Goal: Use online tool/utility: Utilize a website feature to perform a specific function

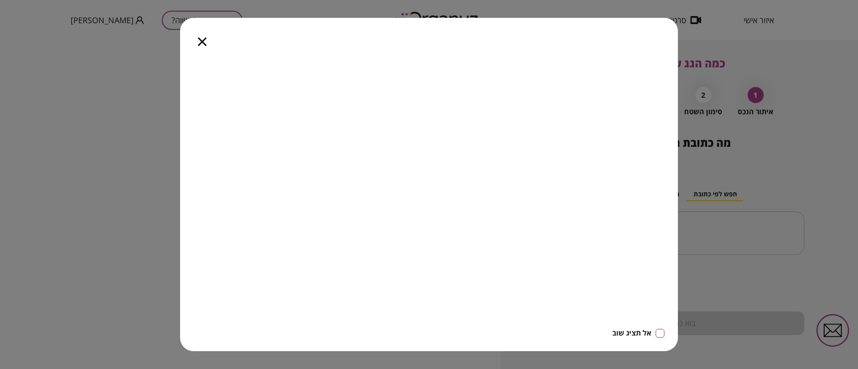
click at [202, 41] on icon "button" at bounding box center [202, 42] width 8 height 8
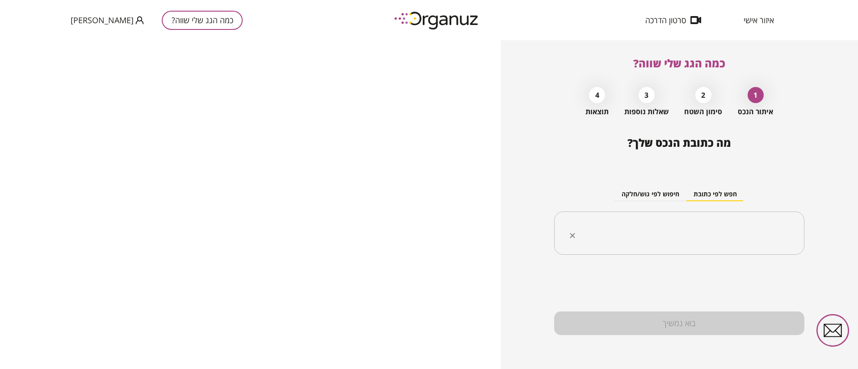
click at [700, 230] on input "text" at bounding box center [682, 233] width 222 height 22
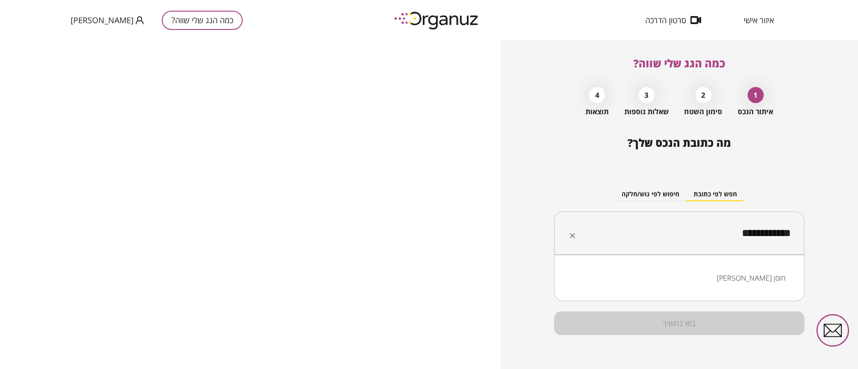
click at [768, 276] on li "[PERSON_NAME] חוסן" at bounding box center [678, 278] width 227 height 16
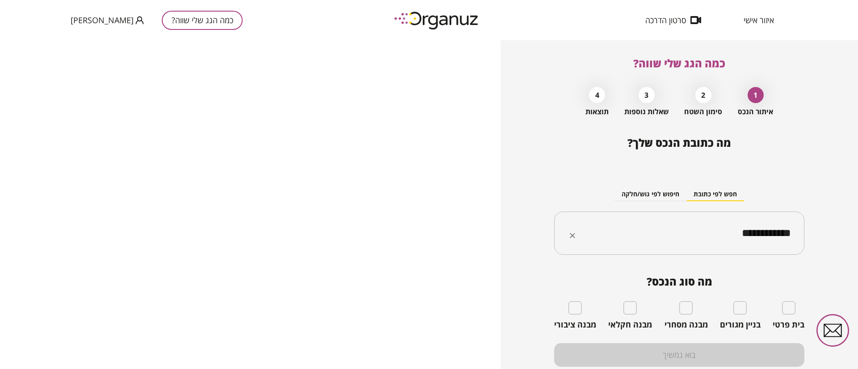
type input "**********"
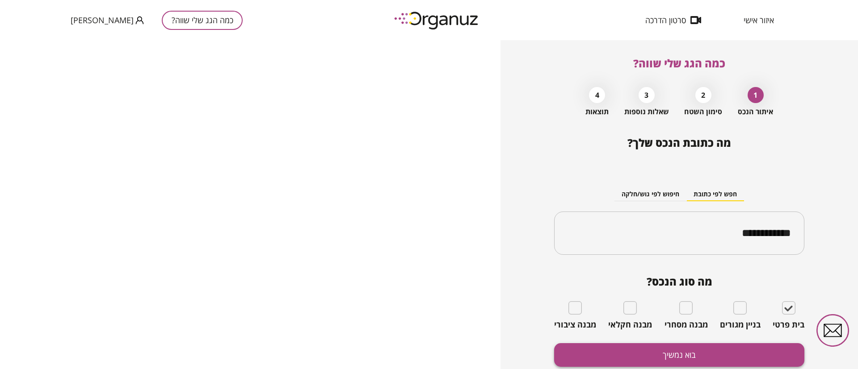
click at [723, 355] on button "בוא נמשיך" at bounding box center [679, 355] width 250 height 24
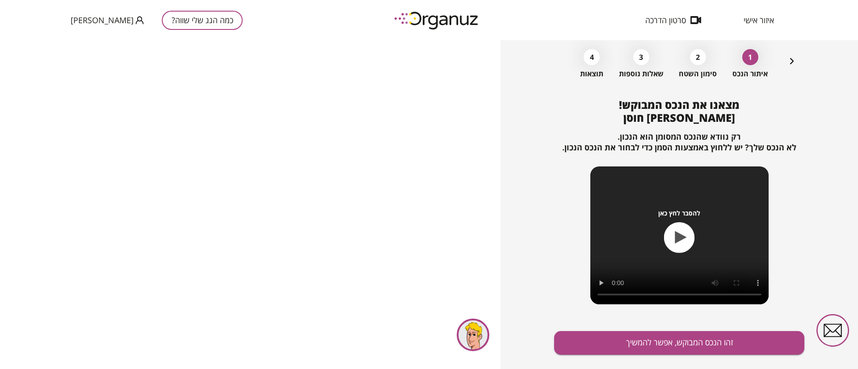
scroll to position [58, 0]
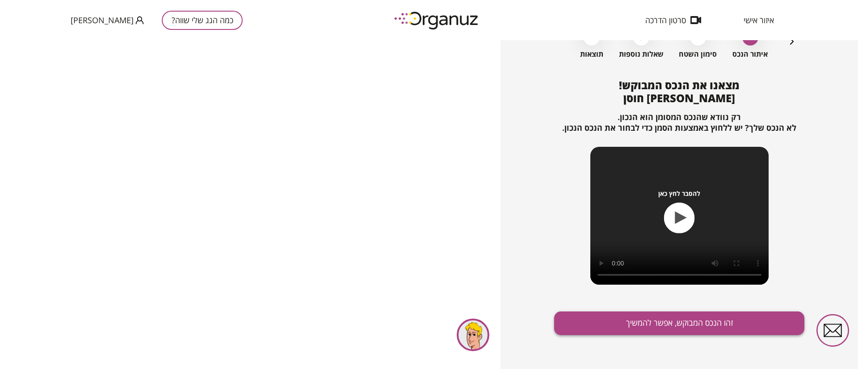
click at [623, 320] on button "זהו הנכס המבוקש, אפשר להמשיך" at bounding box center [679, 324] width 250 height 24
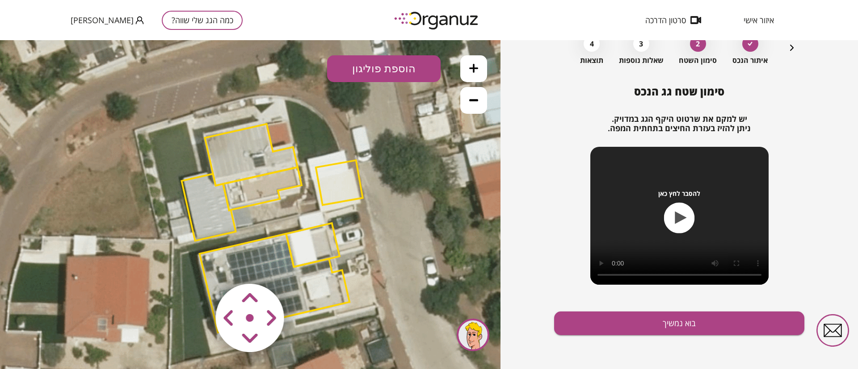
drag, startPoint x: 247, startPoint y: 197, endPoint x: 269, endPoint y: 221, distance: 32.2
click at [269, 221] on icon at bounding box center [272, 225] width 643 height 643
click at [275, 249] on polygon at bounding box center [275, 283] width 150 height 99
click at [269, 255] on polygon at bounding box center [276, 283] width 150 height 99
click at [264, 247] on polygon at bounding box center [276, 283] width 150 height 99
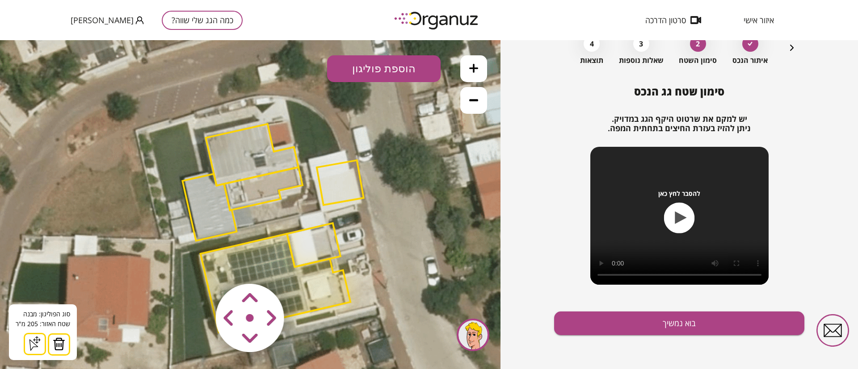
click at [59, 346] on img at bounding box center [59, 344] width 13 height 13
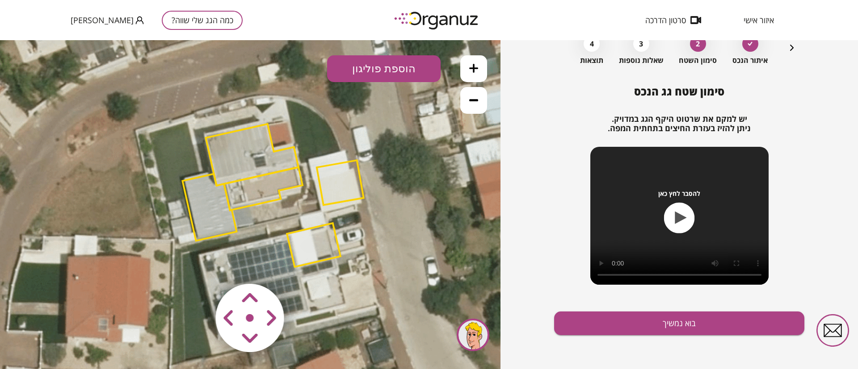
click at [328, 236] on polygon at bounding box center [314, 245] width 54 height 44
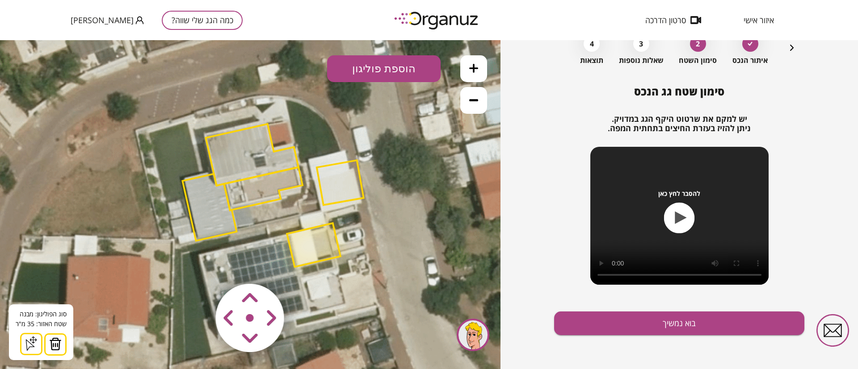
click at [54, 344] on img at bounding box center [55, 344] width 13 height 13
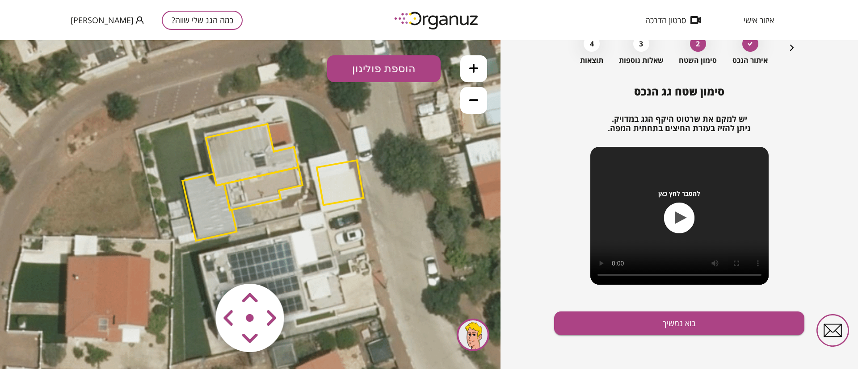
click at [342, 188] on polygon at bounding box center [340, 182] width 47 height 45
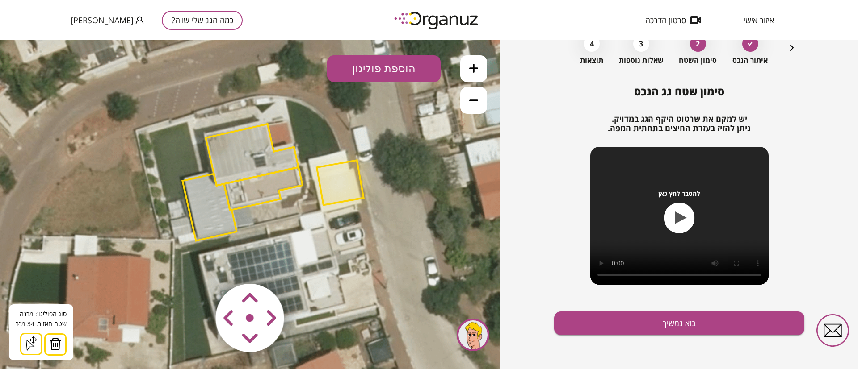
click at [54, 343] on img at bounding box center [55, 344] width 13 height 13
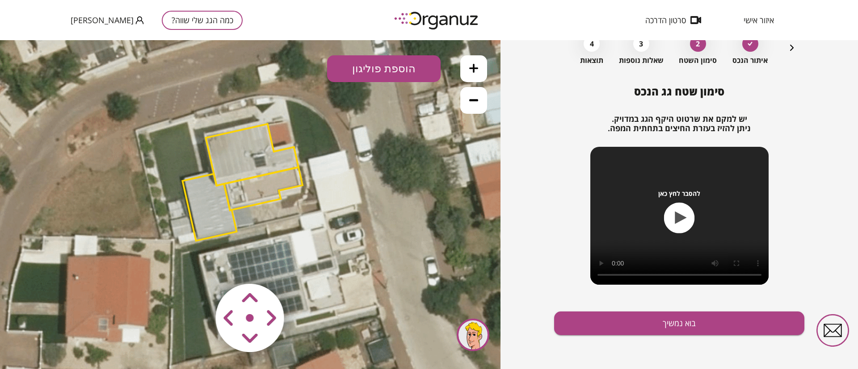
click at [249, 145] on polygon at bounding box center [251, 155] width 92 height 62
click at [226, 146] on polygon at bounding box center [251, 155] width 92 height 62
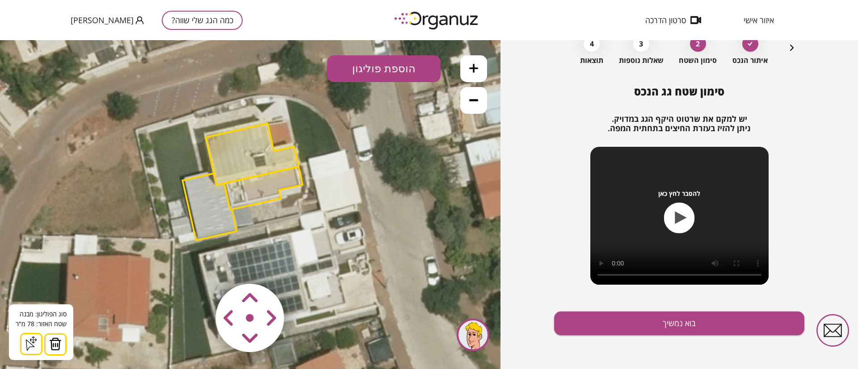
click at [55, 349] on img at bounding box center [55, 344] width 13 height 13
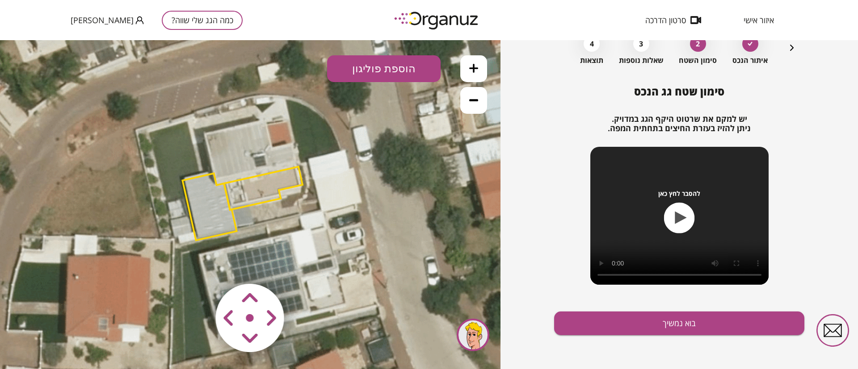
click at [201, 199] on polygon at bounding box center [209, 207] width 54 height 67
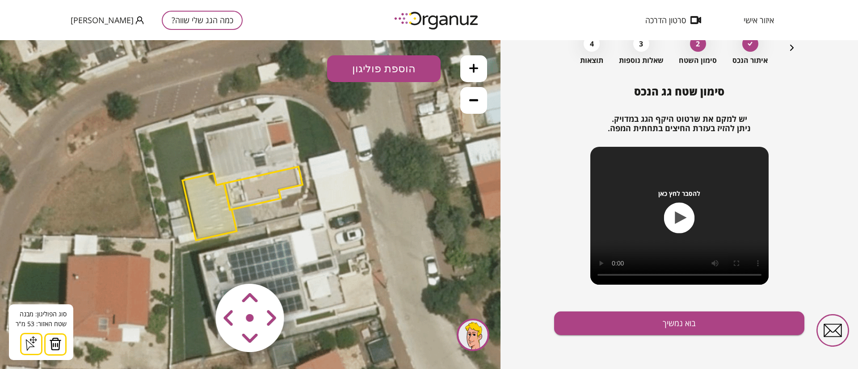
click at [56, 345] on img at bounding box center [55, 344] width 13 height 13
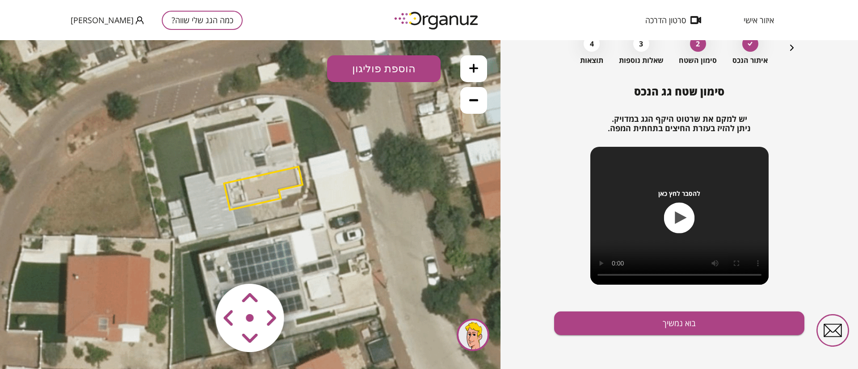
click at [254, 193] on polygon at bounding box center [263, 188] width 79 height 43
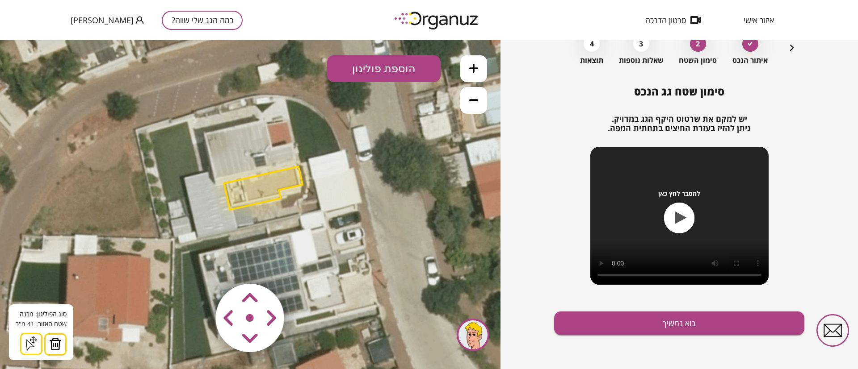
click at [49, 348] on img at bounding box center [55, 344] width 13 height 13
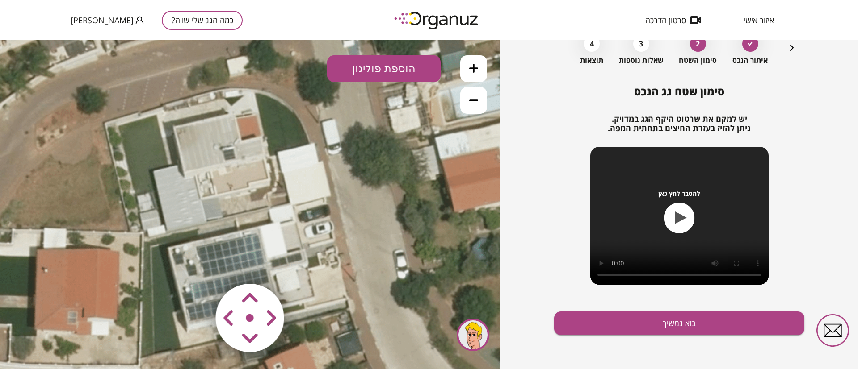
drag, startPoint x: 286, startPoint y: 229, endPoint x: 280, endPoint y: 227, distance: 6.0
click at [280, 227] on icon at bounding box center [242, 218] width 643 height 643
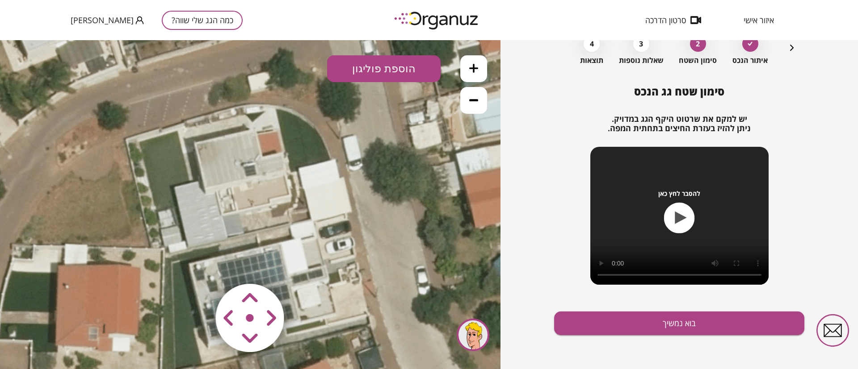
drag, startPoint x: 253, startPoint y: 184, endPoint x: 326, endPoint y: 207, distance: 76.8
click at [326, 207] on icon at bounding box center [263, 234] width 643 height 643
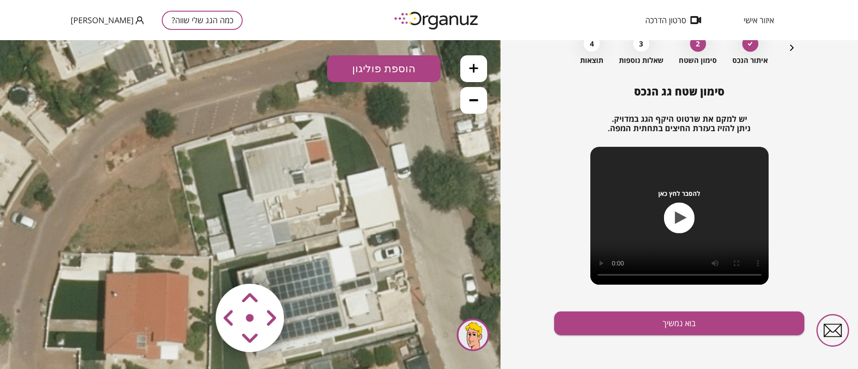
click at [473, 71] on icon at bounding box center [473, 68] width 9 height 9
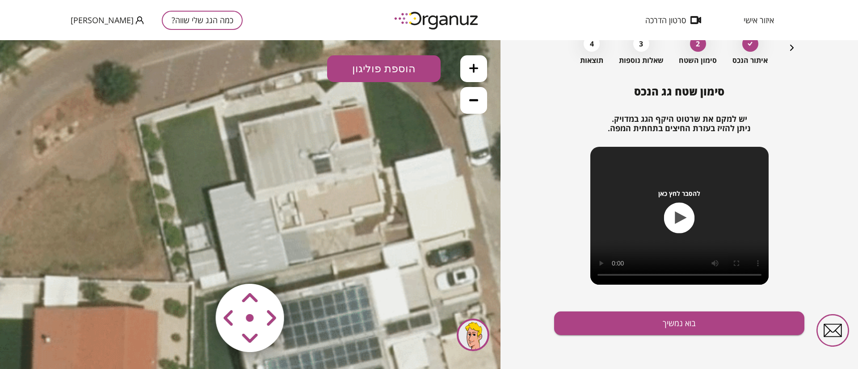
click at [473, 71] on icon at bounding box center [473, 68] width 9 height 9
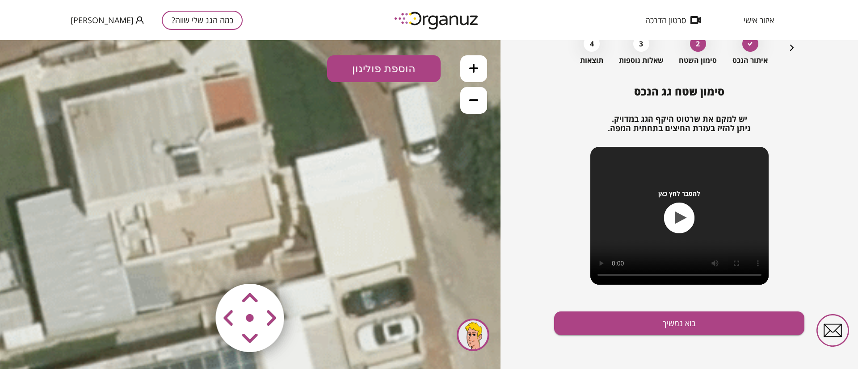
drag, startPoint x: 329, startPoint y: 185, endPoint x: 216, endPoint y: 170, distance: 113.6
click at [169, 197] on icon at bounding box center [217, 308] width 1447 height 1447
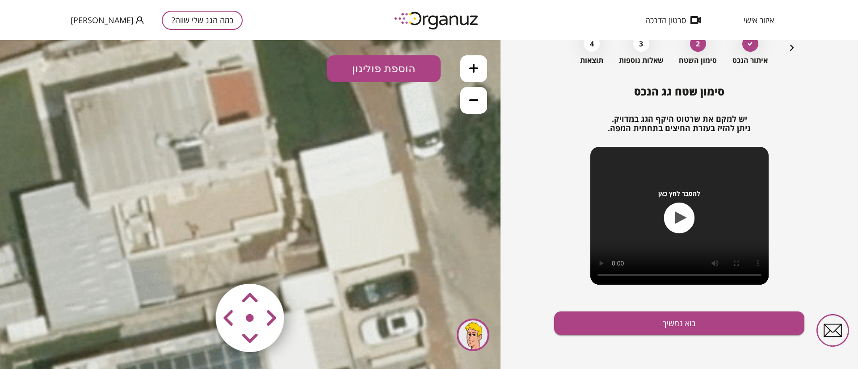
click at [477, 99] on button at bounding box center [473, 100] width 27 height 27
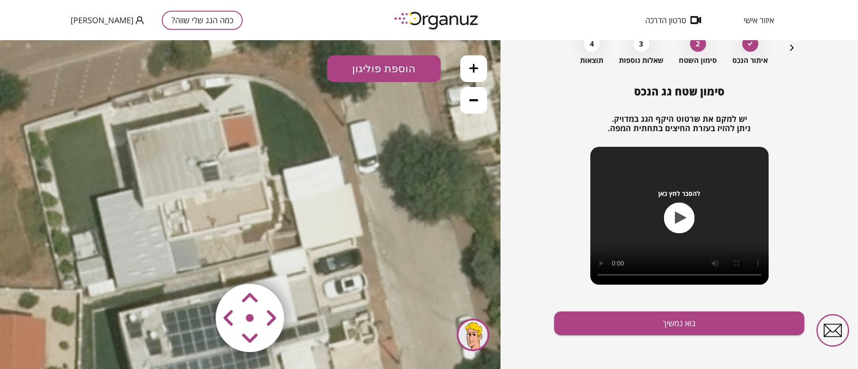
click at [393, 67] on button "הוספת פוליגון" at bounding box center [383, 68] width 113 height 27
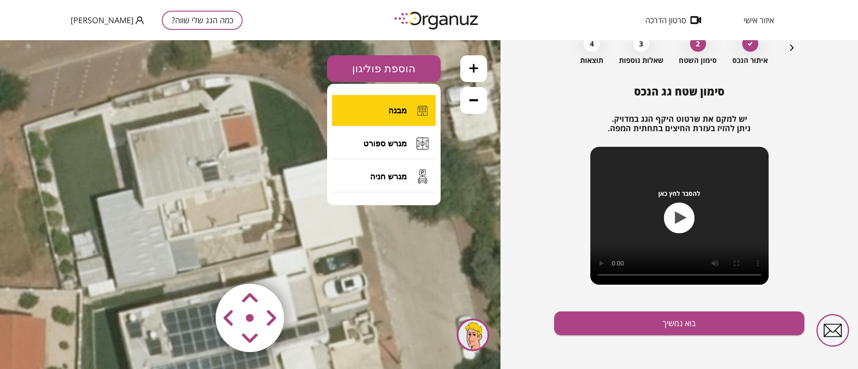
click at [402, 106] on span "מבנה" at bounding box center [397, 111] width 18 height 10
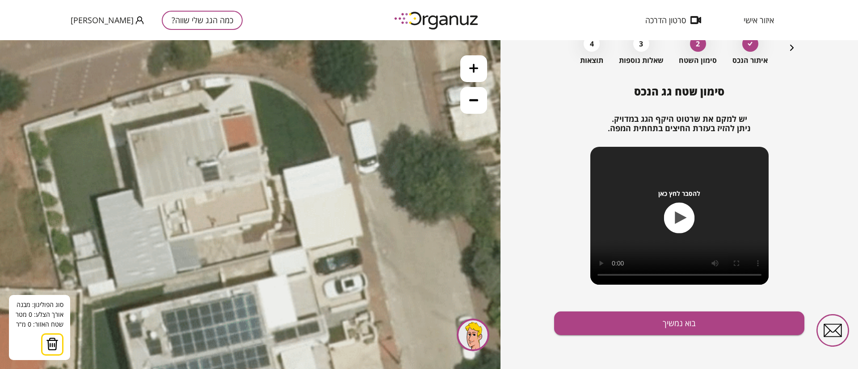
click at [349, 183] on icon at bounding box center [231, 269] width 965 height 965
click at [364, 234] on icon at bounding box center [231, 269] width 965 height 965
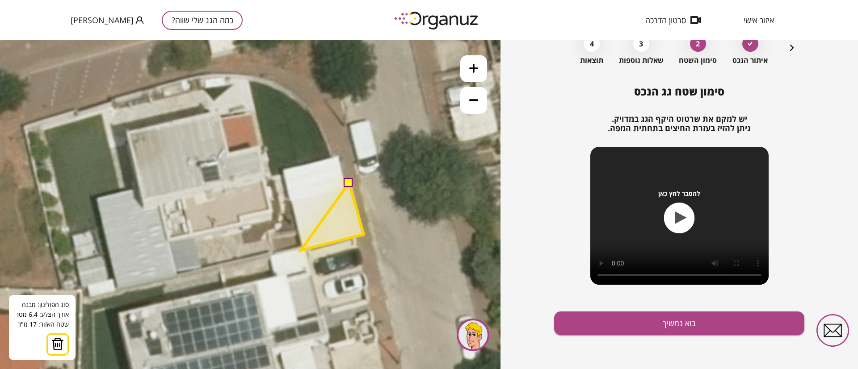
click at [301, 251] on polygon at bounding box center [332, 216] width 63 height 67
click at [292, 198] on polygon at bounding box center [328, 216] width 72 height 67
click at [349, 184] on button at bounding box center [348, 182] width 9 height 9
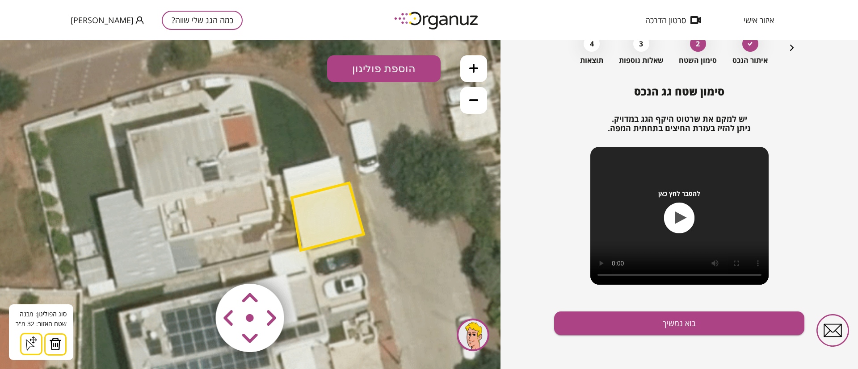
click at [383, 65] on button "הוספת פוליגון" at bounding box center [383, 68] width 113 height 27
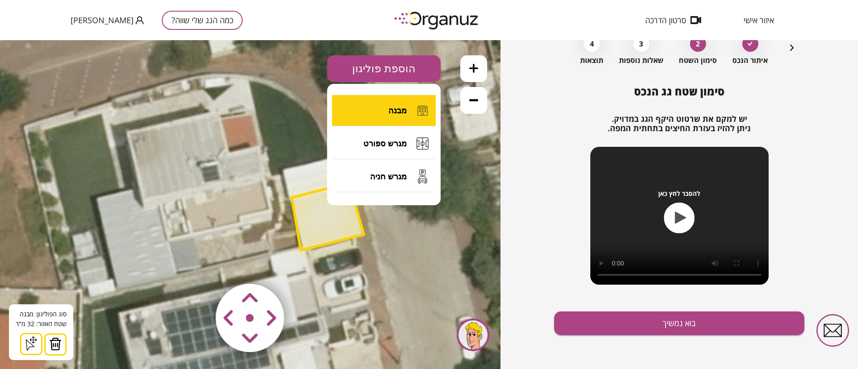
click at [391, 104] on button "מבנה" at bounding box center [384, 110] width 104 height 31
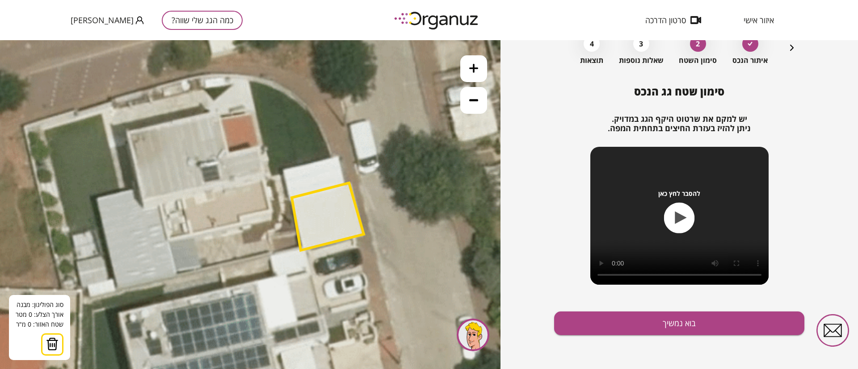
click at [217, 111] on icon at bounding box center [231, 269] width 965 height 965
click at [229, 154] on icon at bounding box center [231, 269] width 965 height 965
click at [259, 146] on polygon at bounding box center [238, 132] width 42 height 42
click at [262, 172] on polygon at bounding box center [239, 141] width 45 height 61
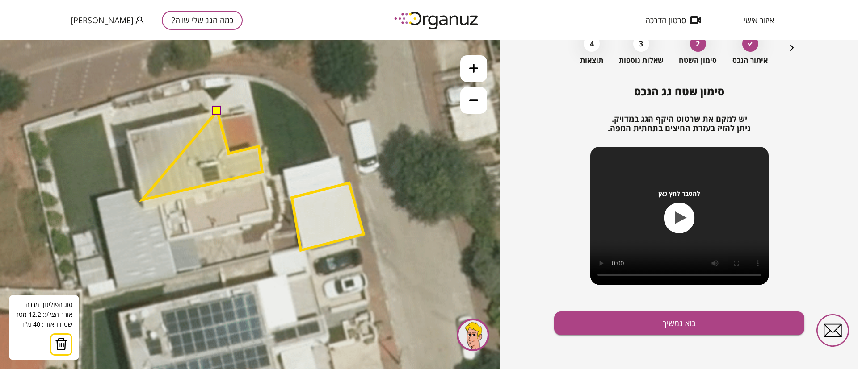
click at [142, 200] on polygon at bounding box center [202, 155] width 120 height 89
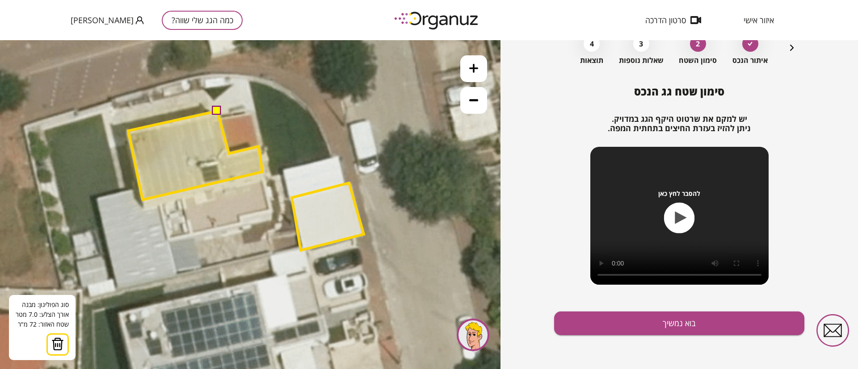
click at [128, 131] on polygon at bounding box center [195, 155] width 134 height 89
click at [215, 111] on button at bounding box center [216, 110] width 9 height 9
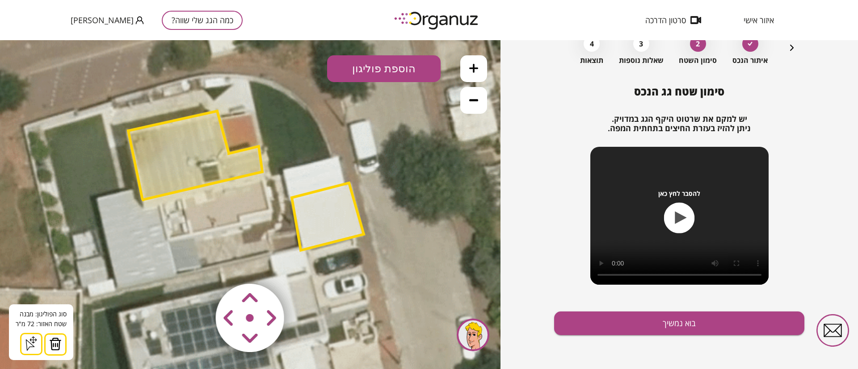
drag, startPoint x: 160, startPoint y: 156, endPoint x: 158, endPoint y: 164, distance: 7.8
click at [160, 158] on polygon at bounding box center [195, 155] width 134 height 89
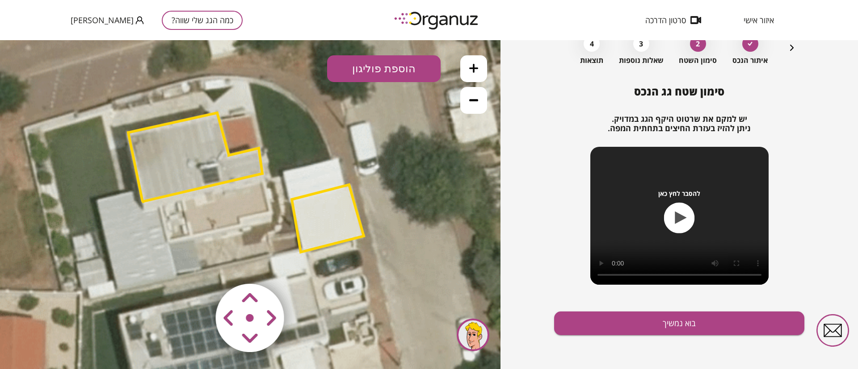
click at [324, 202] on polygon at bounding box center [328, 218] width 72 height 67
click at [330, 211] on polygon at bounding box center [328, 218] width 72 height 67
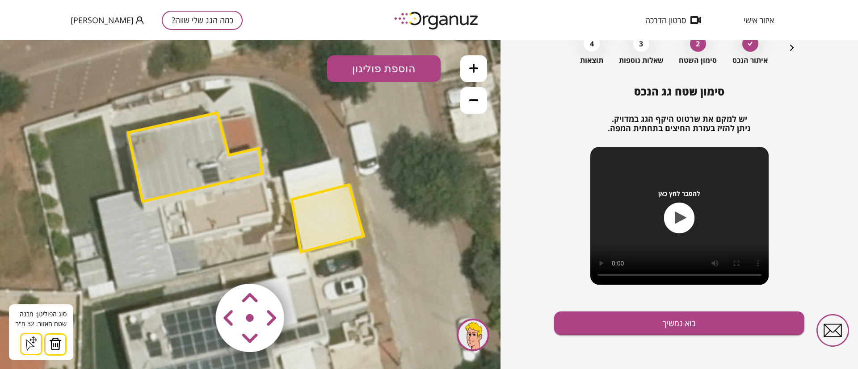
click at [190, 149] on polygon at bounding box center [195, 157] width 134 height 89
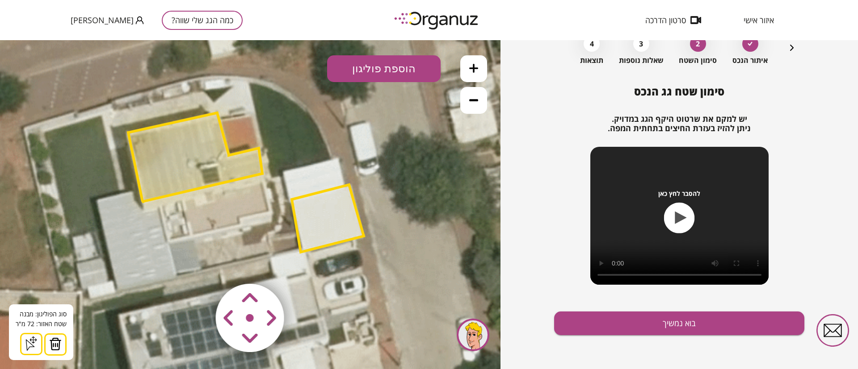
click at [318, 217] on polygon at bounding box center [328, 218] width 72 height 67
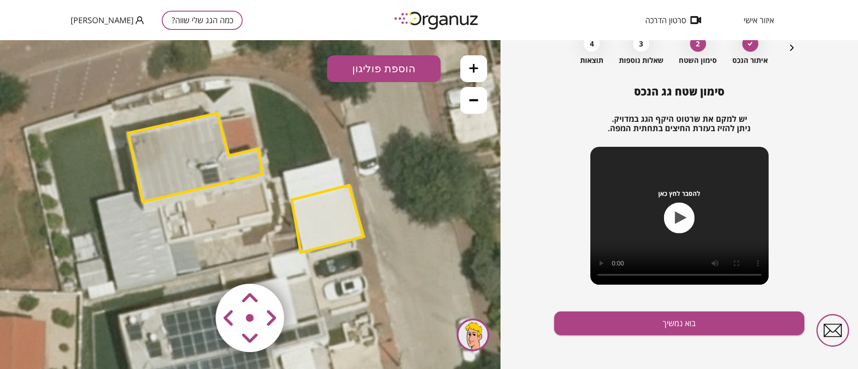
click at [319, 229] on polygon at bounding box center [328, 218] width 72 height 67
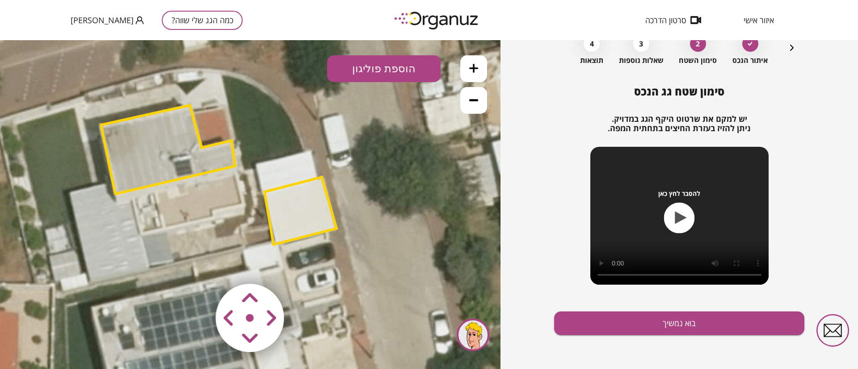
drag, startPoint x: 411, startPoint y: 178, endPoint x: 391, endPoint y: 172, distance: 20.8
click at [391, 172] on icon at bounding box center [203, 264] width 965 height 965
click at [389, 71] on button "הוספת פוליגון" at bounding box center [383, 68] width 113 height 27
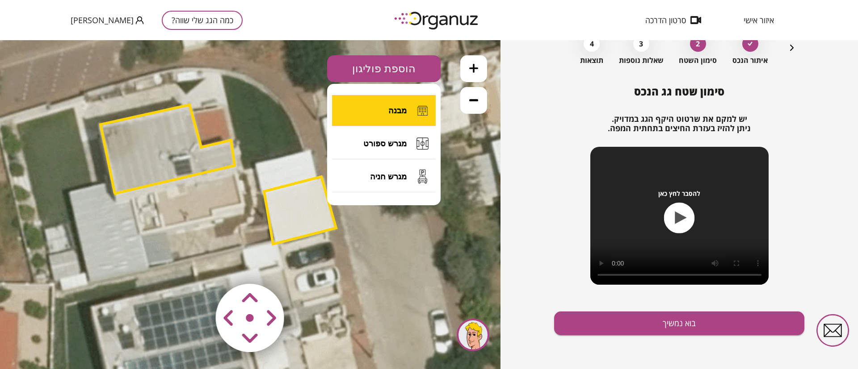
click at [397, 113] on span "מבנה" at bounding box center [397, 111] width 18 height 10
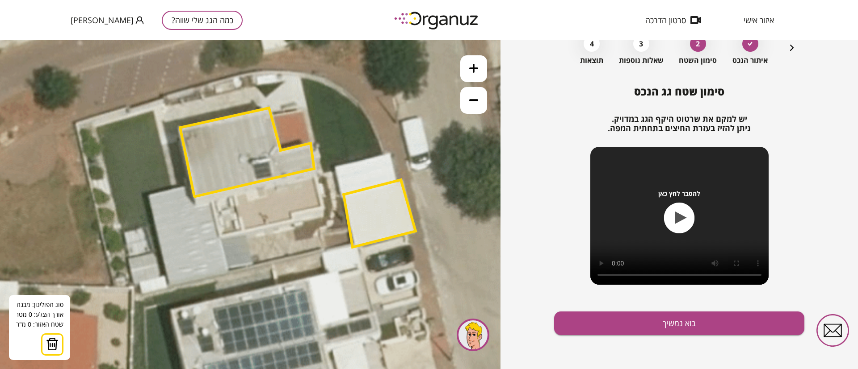
drag, startPoint x: 348, startPoint y: 284, endPoint x: 428, endPoint y: 268, distance: 81.5
click at [427, 286] on icon at bounding box center [282, 266] width 965 height 965
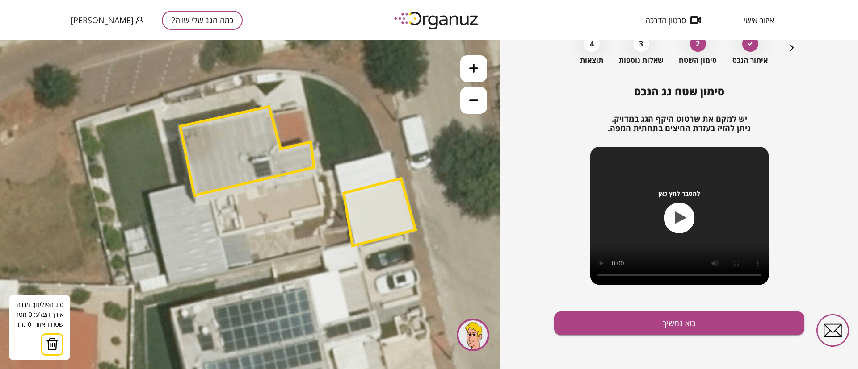
click at [54, 349] on img at bounding box center [52, 344] width 13 height 13
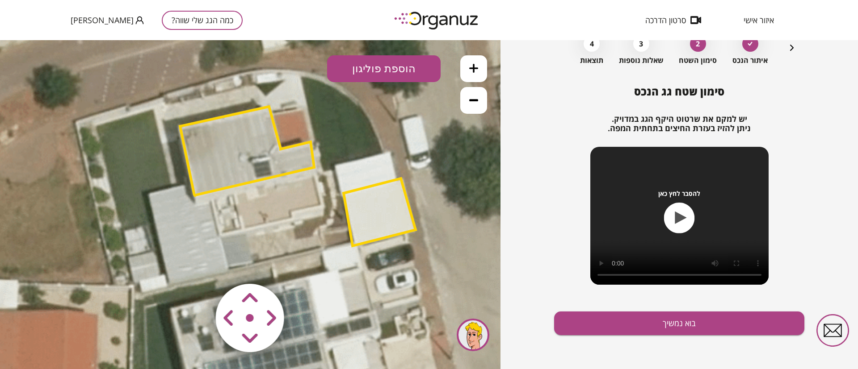
click at [380, 66] on button "הוספת פוליגון" at bounding box center [383, 68] width 113 height 27
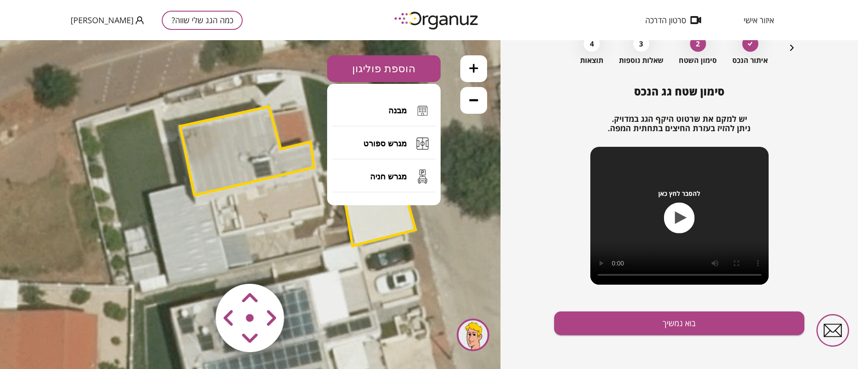
click at [389, 119] on button "מבנה" at bounding box center [384, 110] width 104 height 31
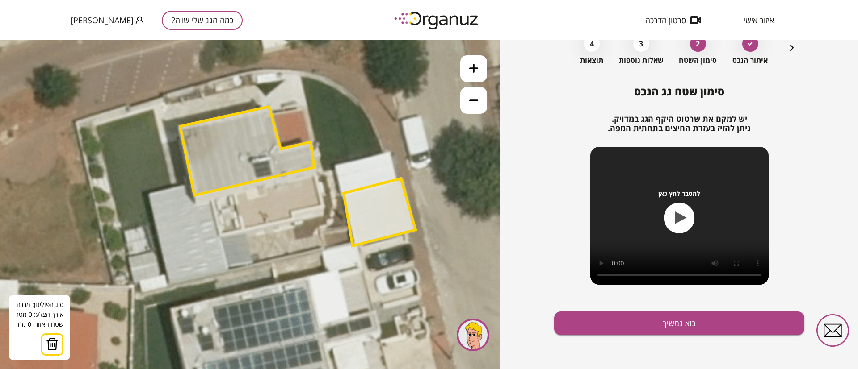
click at [473, 67] on icon at bounding box center [473, 68] width 9 height 9
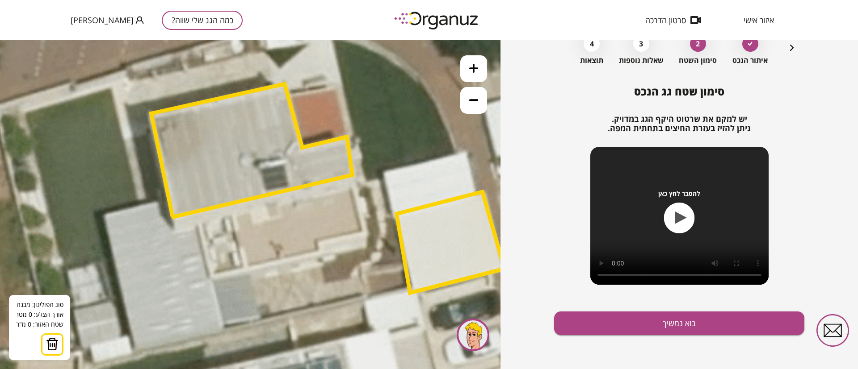
drag, startPoint x: 343, startPoint y: 162, endPoint x: 343, endPoint y: 204, distance: 41.5
click at [343, 204] on polygon at bounding box center [251, 151] width 201 height 134
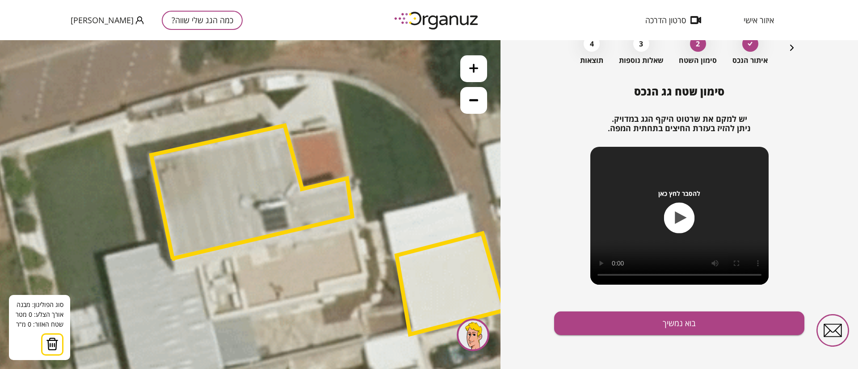
click at [334, 129] on icon at bounding box center [305, 363] width 1447 height 1447
click at [346, 175] on icon at bounding box center [305, 363] width 1447 height 1447
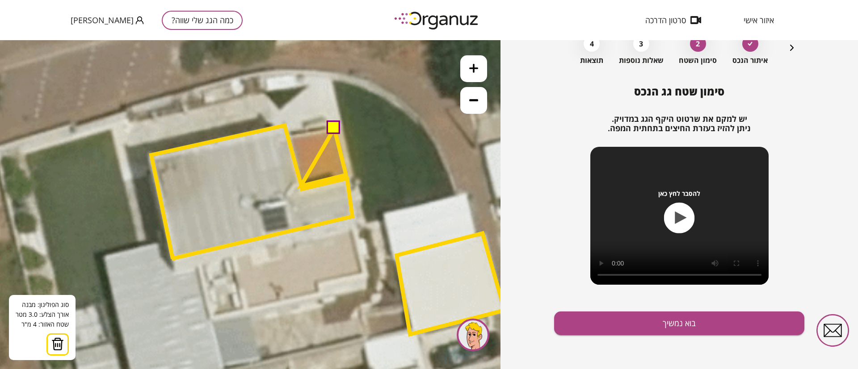
click at [301, 186] on polygon at bounding box center [323, 158] width 45 height 58
click at [290, 136] on polygon at bounding box center [318, 158] width 56 height 58
click at [333, 125] on button at bounding box center [332, 127] width 13 height 13
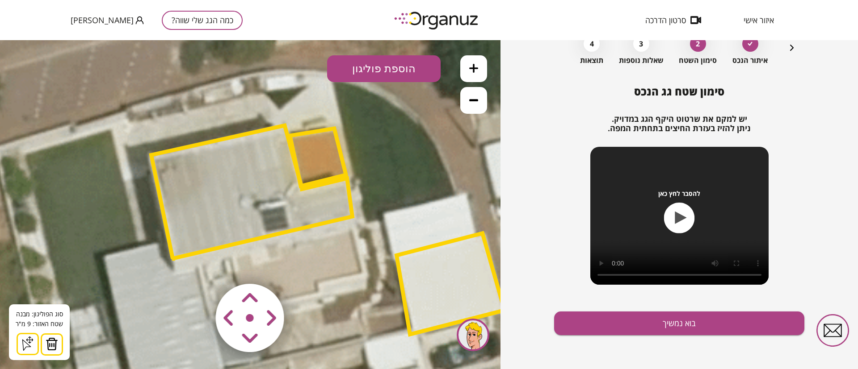
click at [318, 152] on polygon at bounding box center [318, 158] width 56 height 58
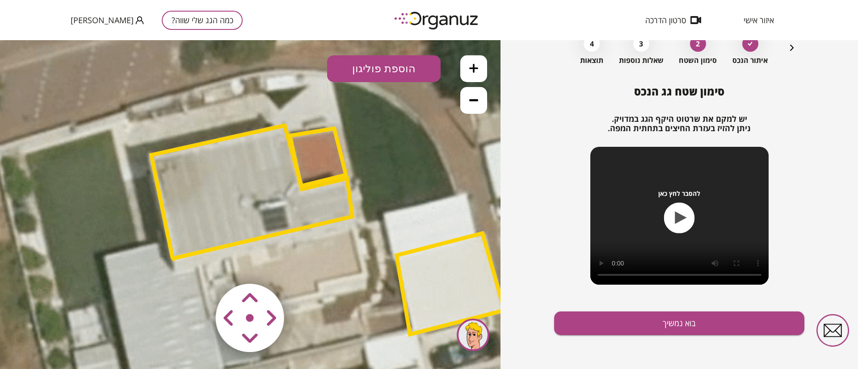
click at [268, 174] on polygon at bounding box center [251, 192] width 201 height 134
click at [326, 151] on polygon at bounding box center [318, 158] width 56 height 58
click at [439, 290] on polygon at bounding box center [451, 284] width 108 height 101
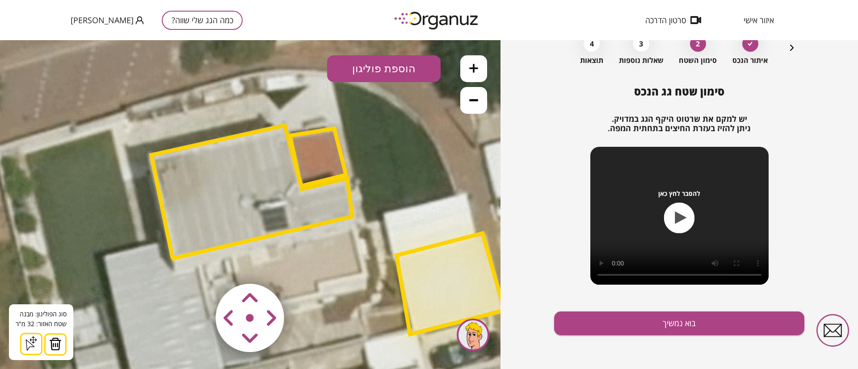
click at [472, 101] on icon at bounding box center [473, 100] width 9 height 9
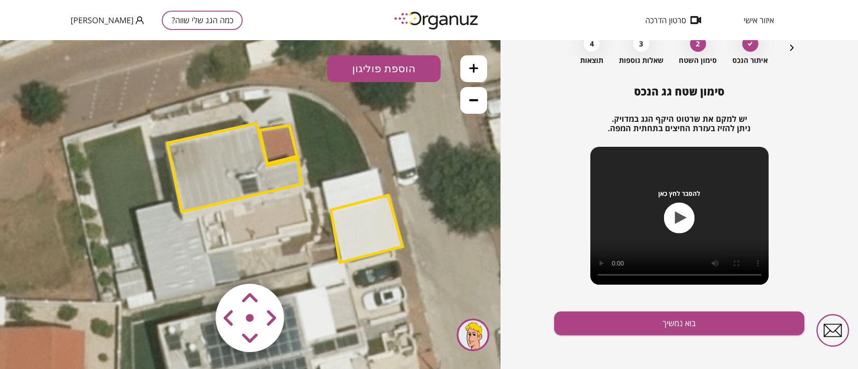
drag, startPoint x: 410, startPoint y: 220, endPoint x: 402, endPoint y: 212, distance: 10.4
click at [402, 212] on icon at bounding box center [269, 281] width 965 height 965
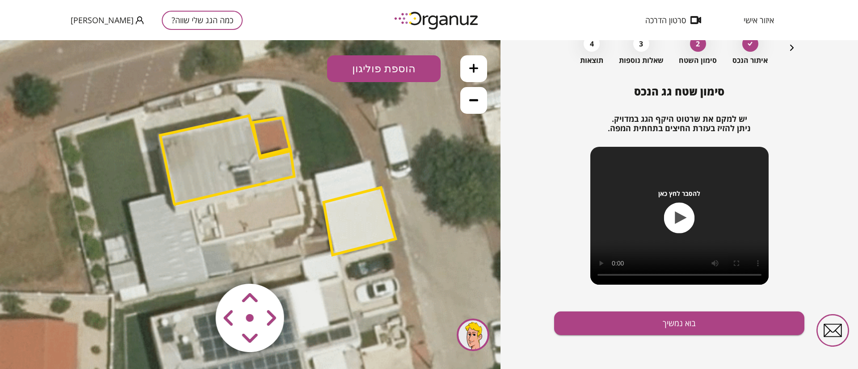
click at [392, 74] on button "הוספת פוליגון" at bounding box center [383, 68] width 113 height 27
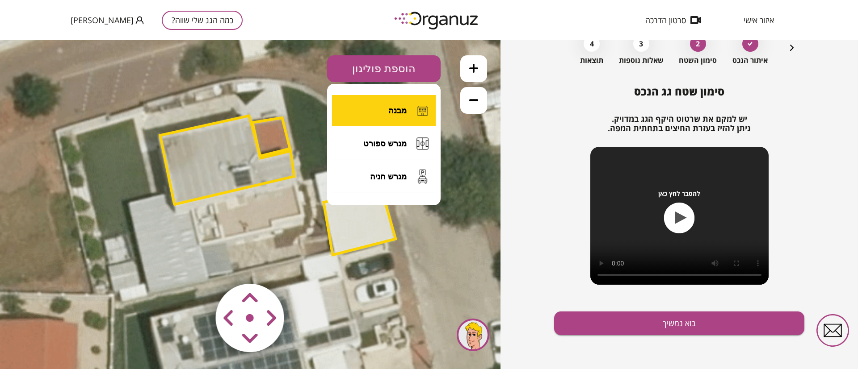
click at [400, 112] on span "מבנה" at bounding box center [397, 111] width 18 height 10
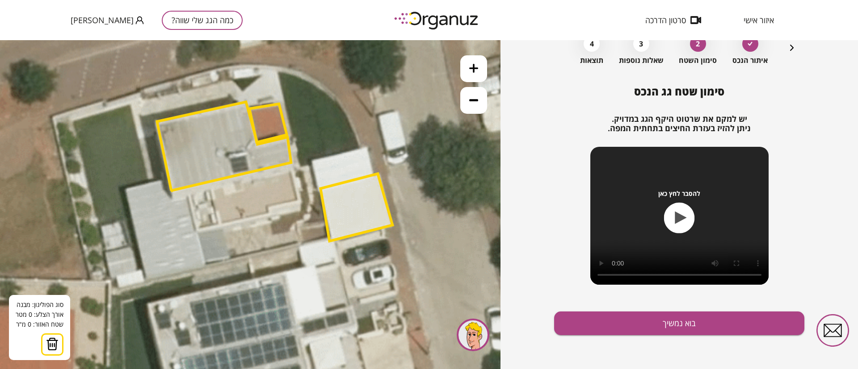
drag, startPoint x: 413, startPoint y: 290, endPoint x: 421, endPoint y: 276, distance: 15.8
click at [421, 276] on icon at bounding box center [259, 260] width 965 height 965
